Goal: Obtain resource: Download file/media

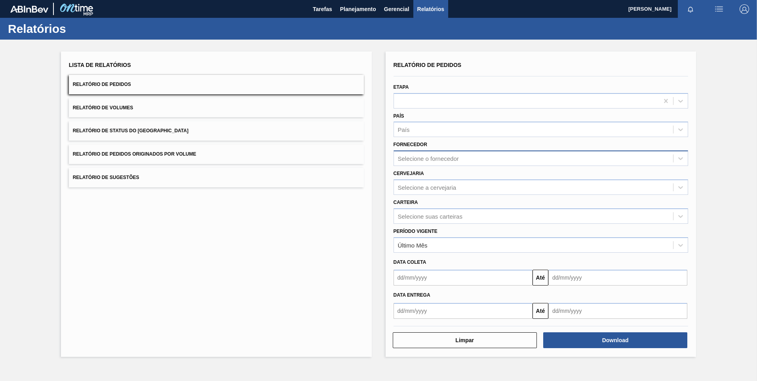
click at [448, 154] on div "Selecione o fornecedor" at bounding box center [534, 158] width 280 height 11
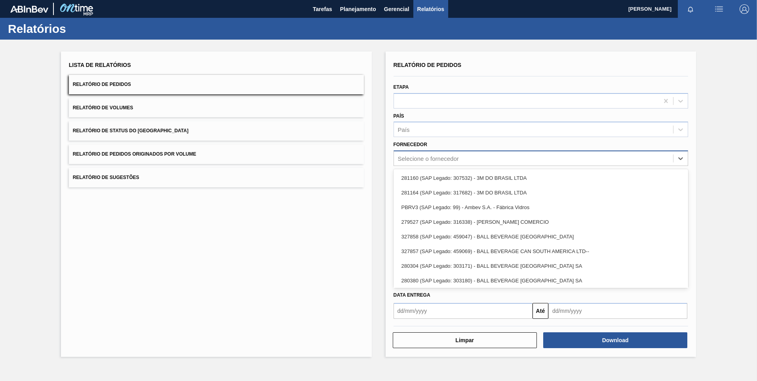
click at [427, 156] on div "Selecione o fornecedor" at bounding box center [428, 158] width 61 height 7
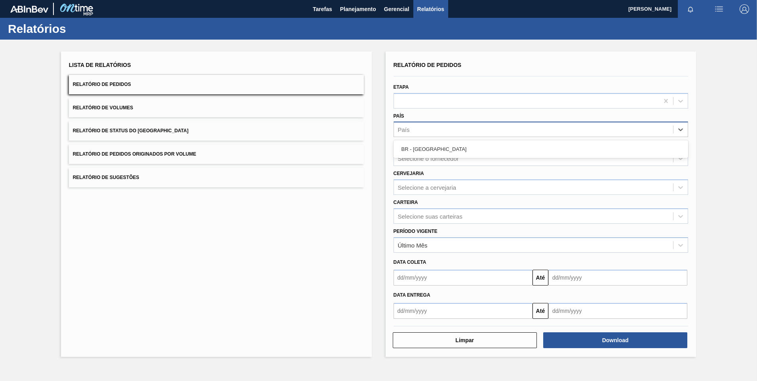
click at [421, 135] on div "País" at bounding box center [534, 129] width 280 height 11
drag, startPoint x: 426, startPoint y: 153, endPoint x: 424, endPoint y: 160, distance: 7.8
click at [426, 153] on div "BR - [GEOGRAPHIC_DATA]" at bounding box center [541, 149] width 295 height 15
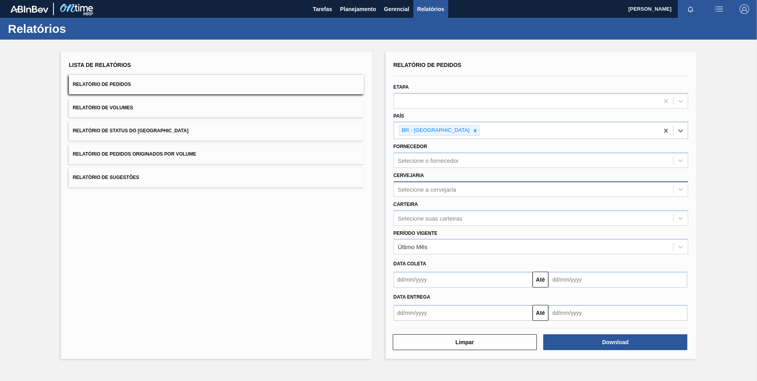
click at [426, 187] on div "Selecione a cervejaria" at bounding box center [427, 189] width 59 height 7
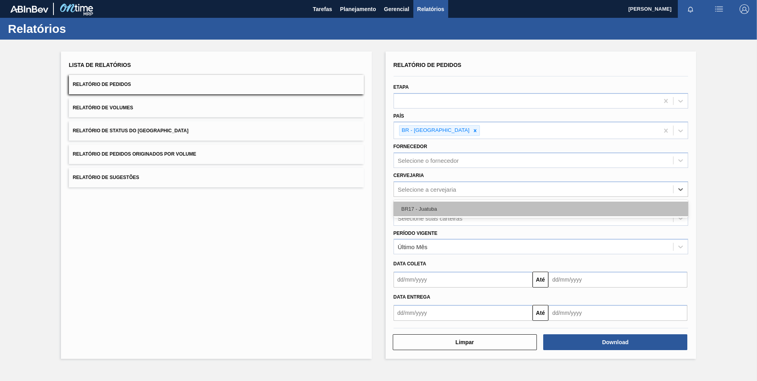
click at [438, 208] on div "BR17 - Juatuba" at bounding box center [541, 209] width 295 height 15
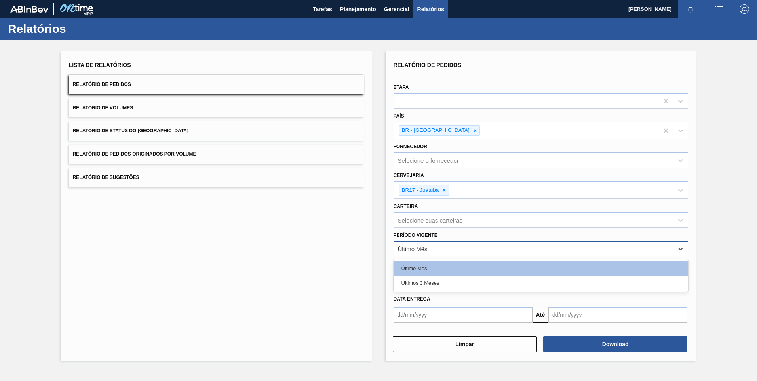
click at [443, 250] on div "Último Mês" at bounding box center [534, 248] width 280 height 11
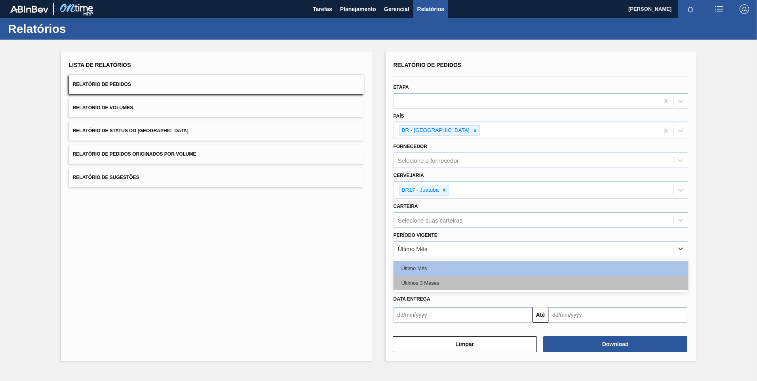
click at [434, 282] on div "Últimos 3 Meses" at bounding box center [541, 283] width 295 height 15
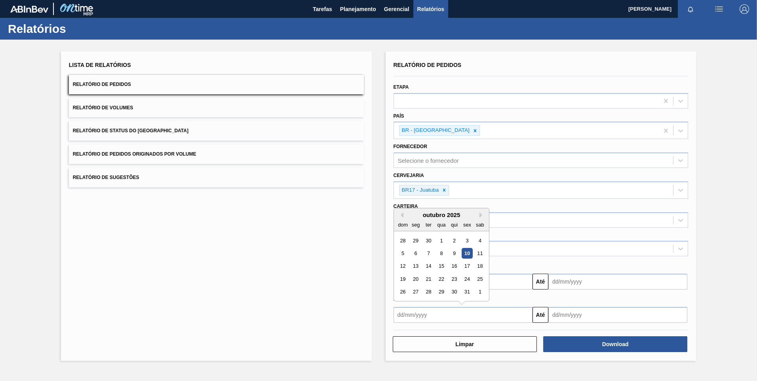
click at [427, 314] on input "text" at bounding box center [463, 315] width 139 height 16
click at [401, 213] on button "Previous Month" at bounding box center [401, 215] width 6 height 6
click at [417, 239] on div "1" at bounding box center [415, 240] width 11 height 11
type input "[DATE]"
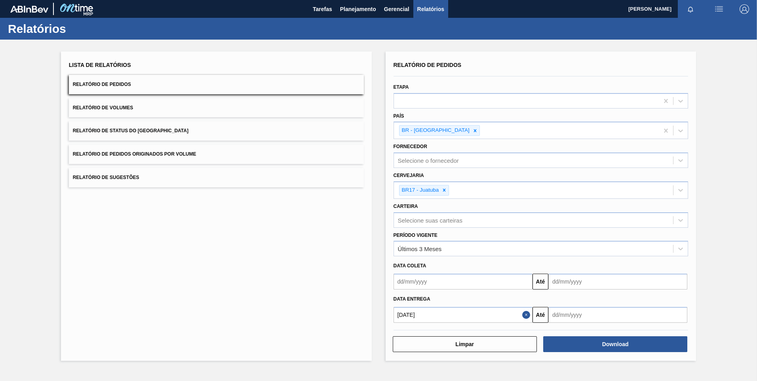
click at [612, 312] on input "text" at bounding box center [617, 315] width 139 height 16
click at [638, 215] on button "Next Month" at bounding box center [637, 215] width 6 height 6
click at [613, 290] on div "1" at bounding box center [609, 291] width 11 height 11
type input "[DATE]"
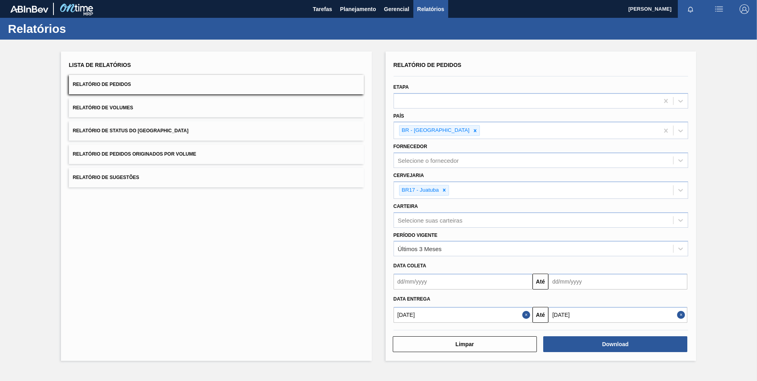
click at [652, 315] on input "[DATE]" at bounding box center [617, 315] width 139 height 16
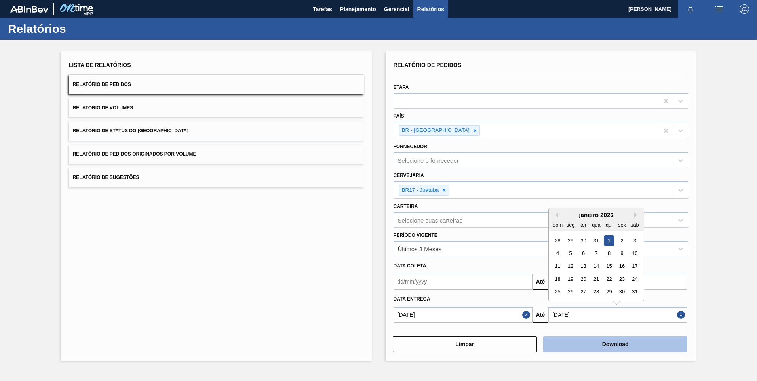
click at [638, 345] on button "Download" at bounding box center [615, 344] width 144 height 16
